Goal: Navigation & Orientation: Go to known website

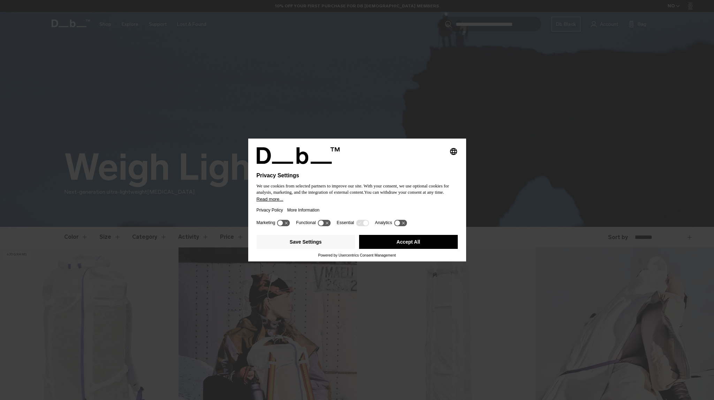
click at [421, 241] on button "Accept All" at bounding box center [408, 242] width 99 height 14
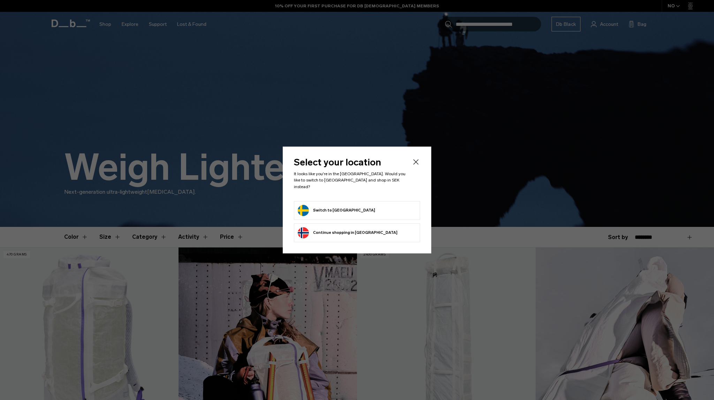
click at [324, 205] on button "Switch to Sweden" at bounding box center [336, 210] width 77 height 11
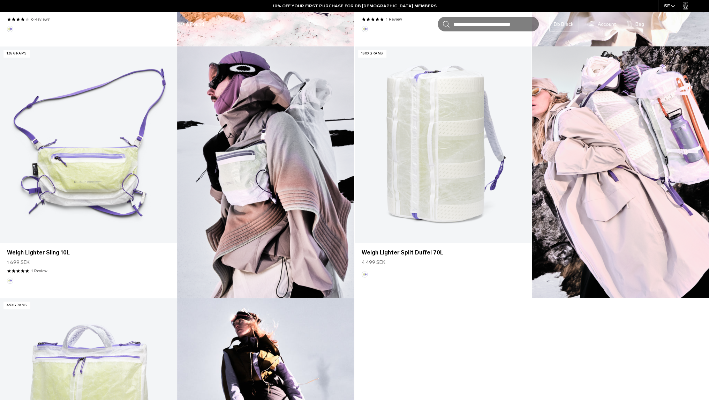
scroll to position [454, 0]
